Goal: Information Seeking & Learning: Learn about a topic

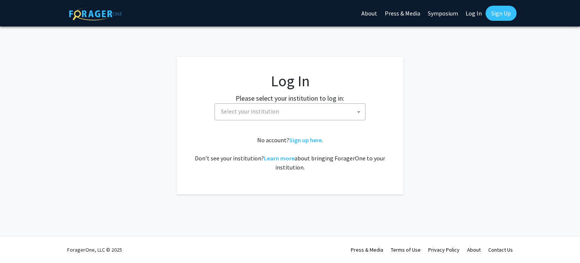
select select
click at [244, 117] on span "Select your institution" at bounding box center [291, 111] width 147 height 15
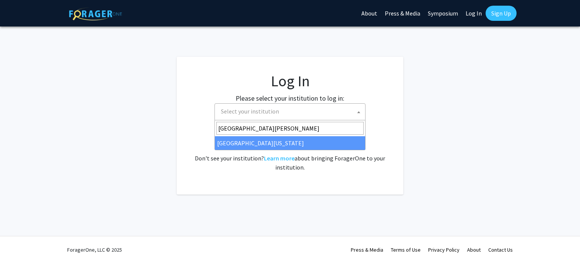
type input "[GEOGRAPHIC_DATA][PERSON_NAME]"
select select "31"
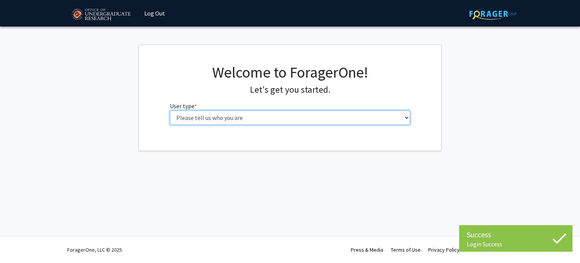
click at [360, 119] on select "Please tell us who you are Undergraduate Student Master's Student Doctoral Cand…" at bounding box center [290, 117] width 241 height 14
select select "1: undergrad"
click at [170, 110] on select "Please tell us who you are Undergraduate Student Master's Student Doctoral Cand…" at bounding box center [290, 117] width 241 height 14
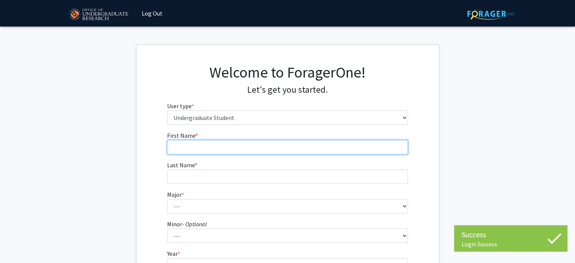
click at [232, 147] on input "First Name * required" at bounding box center [287, 147] width 241 height 14
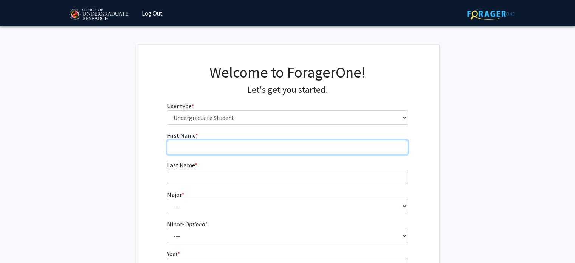
type input "[PERSON_NAME]"
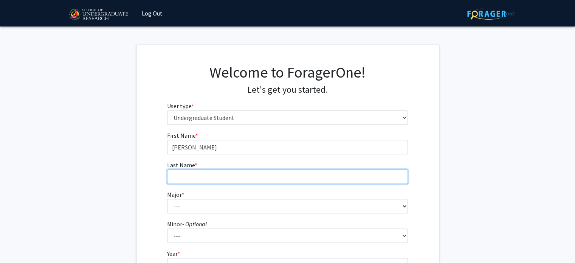
type input "[PERSON_NAME]"
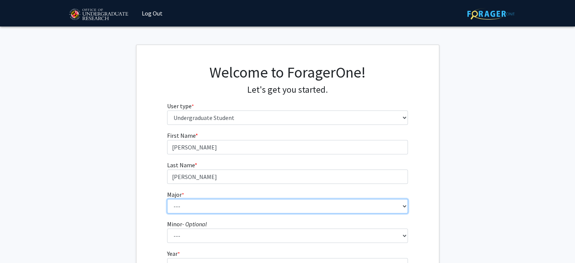
click at [185, 207] on select "--- Accounting Aerospace Engineering African American and Africana Studies Agri…" at bounding box center [287, 206] width 241 height 14
select select "17: 2318"
click at [167, 199] on select "--- Accounting Aerospace Engineering African American and Africana Studies Agri…" at bounding box center [287, 206] width 241 height 14
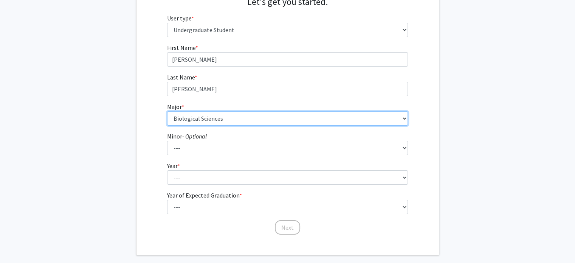
scroll to position [98, 0]
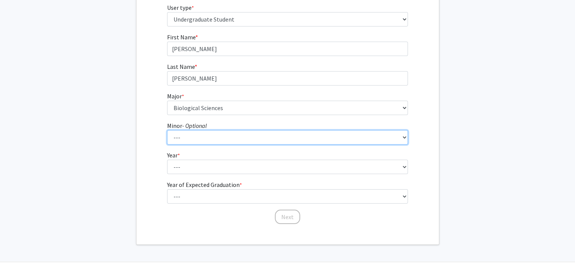
click at [201, 138] on select "--- Actuarial Mathematics Advanced Cybersecurity Experience for Students Africa…" at bounding box center [287, 137] width 241 height 14
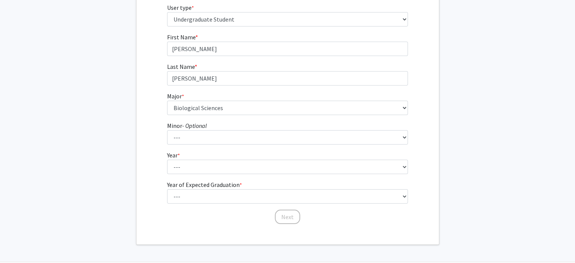
click at [146, 159] on div "First Name * required [PERSON_NAME] Last Name * required [PERSON_NAME] * requir…" at bounding box center [287, 128] width 302 height 192
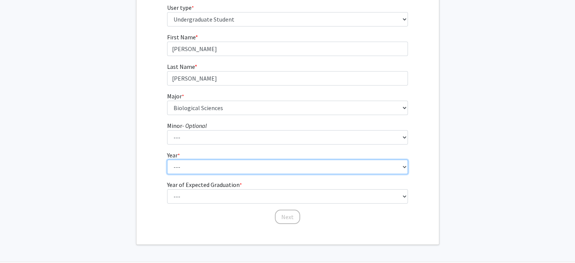
click at [193, 167] on select "--- First-year Sophomore Junior Senior Postbaccalaureate Certificate" at bounding box center [287, 166] width 241 height 14
select select "1: first-year"
click at [167, 159] on select "--- First-year Sophomore Junior Senior Postbaccalaureate Certificate" at bounding box center [287, 166] width 241 height 14
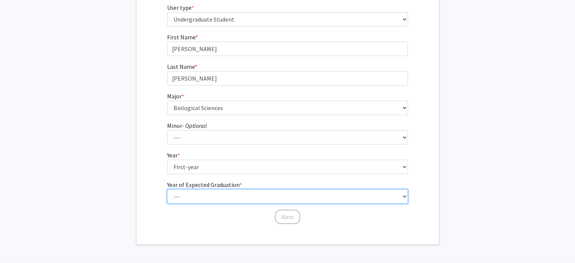
click at [185, 192] on select "--- 2025 2026 2027 2028 2029 2030 2031 2032 2033 2034" at bounding box center [287, 196] width 241 height 14
select select "4: 2028"
click at [167, 189] on select "--- 2025 2026 2027 2028 2029 2030 2031 2032 2033 2034" at bounding box center [287, 196] width 241 height 14
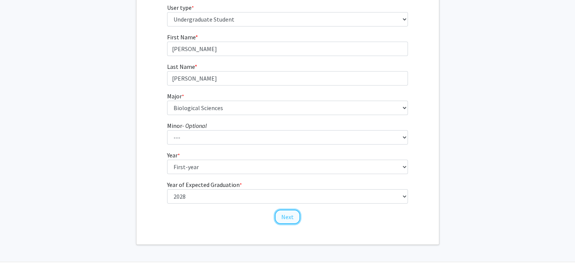
click at [287, 219] on button "Next" at bounding box center [287, 216] width 25 height 14
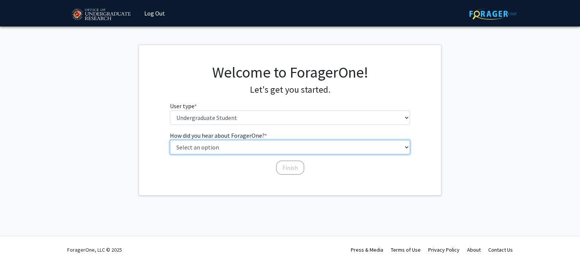
click at [245, 145] on select "Select an option Peer/student recommendation Faculty/staff recommendation Unive…" at bounding box center [290, 147] width 241 height 14
click at [170, 140] on select "Select an option Peer/student recommendation Faculty/staff recommendation Unive…" at bounding box center [290, 147] width 241 height 14
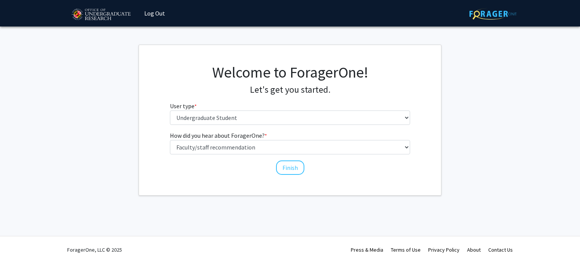
click at [216, 139] on label "How did you hear about ForagerOne? * required" at bounding box center [218, 135] width 97 height 9
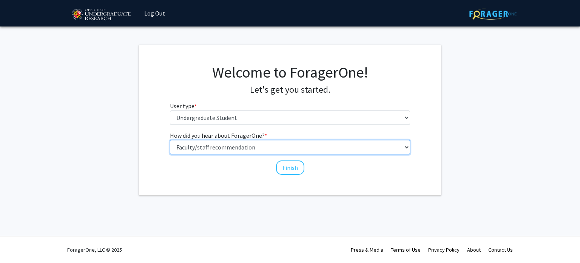
click at [216, 140] on select "Select an option Peer/student recommendation Faculty/staff recommendation Unive…" at bounding box center [290, 147] width 241 height 14
click at [213, 145] on select "Select an option Peer/student recommendation Faculty/staff recommendation Unive…" at bounding box center [290, 147] width 241 height 14
select select "1: peer_recommendation"
click at [170, 140] on select "Select an option Peer/student recommendation Faculty/staff recommendation Unive…" at bounding box center [290, 147] width 241 height 14
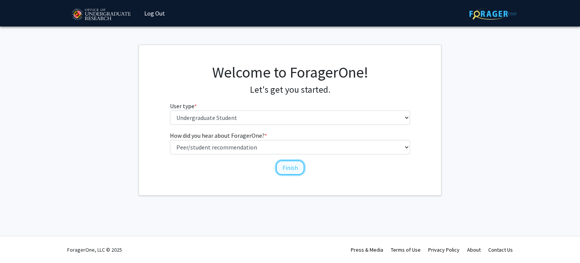
click at [296, 166] on button "Finish" at bounding box center [290, 167] width 28 height 14
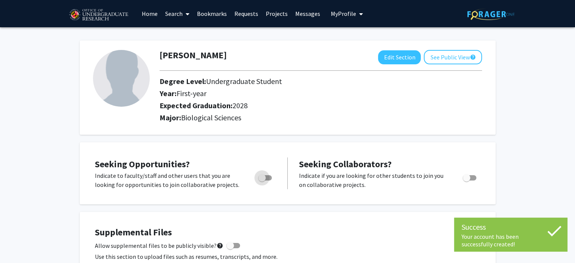
click at [267, 174] on label "Toggle" at bounding box center [263, 177] width 17 height 9
click at [262, 180] on input "Are you actively seeking opportunities?" at bounding box center [261, 180] width 0 height 0
checkbox input "true"
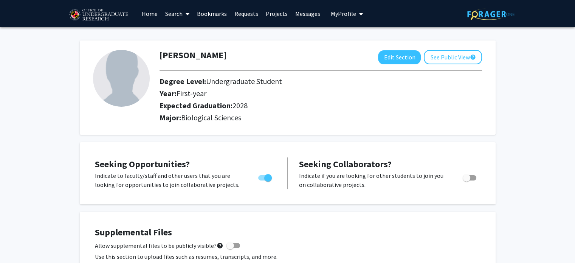
click at [187, 12] on icon at bounding box center [187, 14] width 4 height 6
click at [179, 36] on span "Faculty/Staff" at bounding box center [189, 34] width 56 height 15
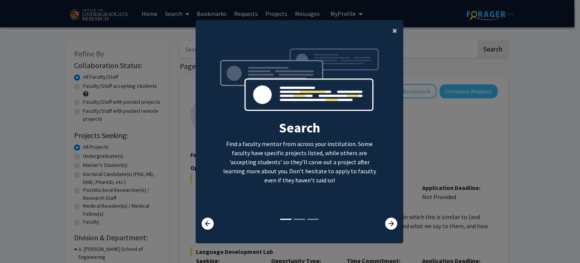
click at [398, 26] on button "×" at bounding box center [394, 30] width 17 height 21
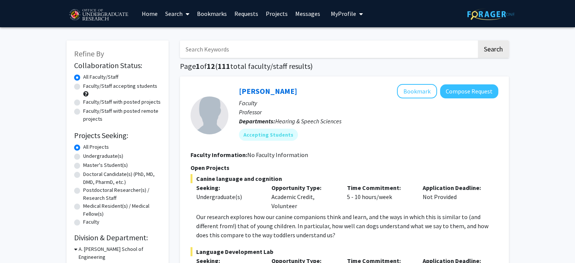
click at [105, 84] on label "Faculty/Staff accepting students" at bounding box center [120, 86] width 74 height 8
click at [88, 84] on input "Faculty/Staff accepting students" at bounding box center [85, 84] width 5 height 5
radio input "true"
click at [83, 157] on label "Undergraduate(s)" at bounding box center [103, 156] width 40 height 8
click at [83, 157] on input "Undergraduate(s)" at bounding box center [85, 154] width 5 height 5
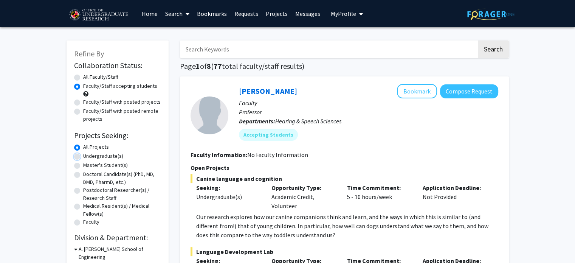
radio input "true"
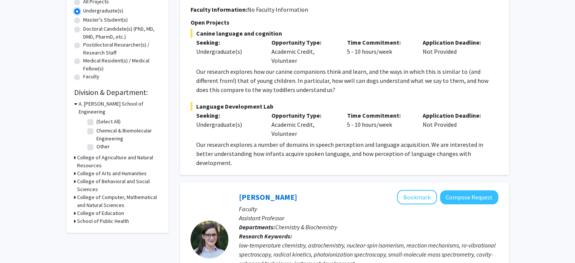
scroll to position [145, 0]
click at [76, 193] on div "College of Computer, Mathematical and Natural Sciences" at bounding box center [117, 201] width 87 height 16
click at [75, 193] on icon at bounding box center [75, 197] width 2 height 8
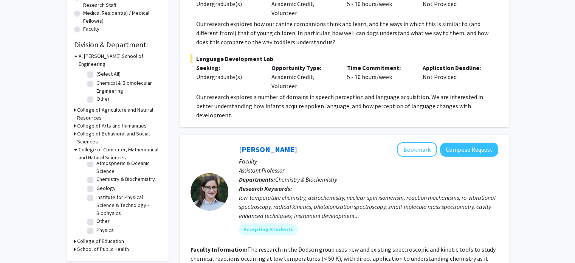
scroll to position [0, 0]
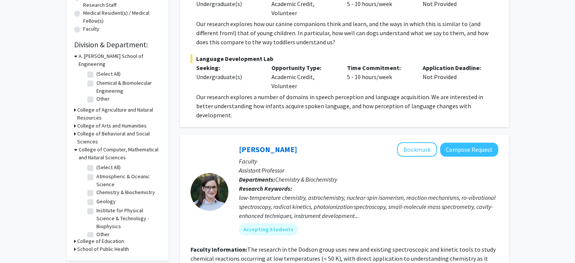
click at [96, 163] on label "(Select All)" at bounding box center [108, 167] width 24 height 8
click at [96, 163] on input "(Select All)" at bounding box center [98, 165] width 5 height 5
checkbox input "true"
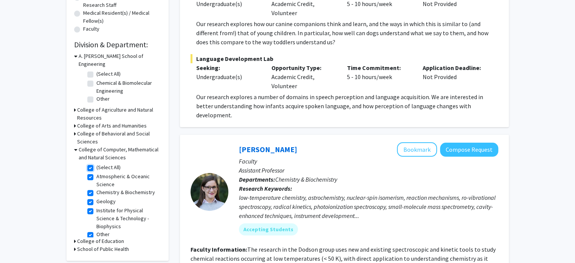
checkbox input "true"
